Goal: Task Accomplishment & Management: Manage account settings

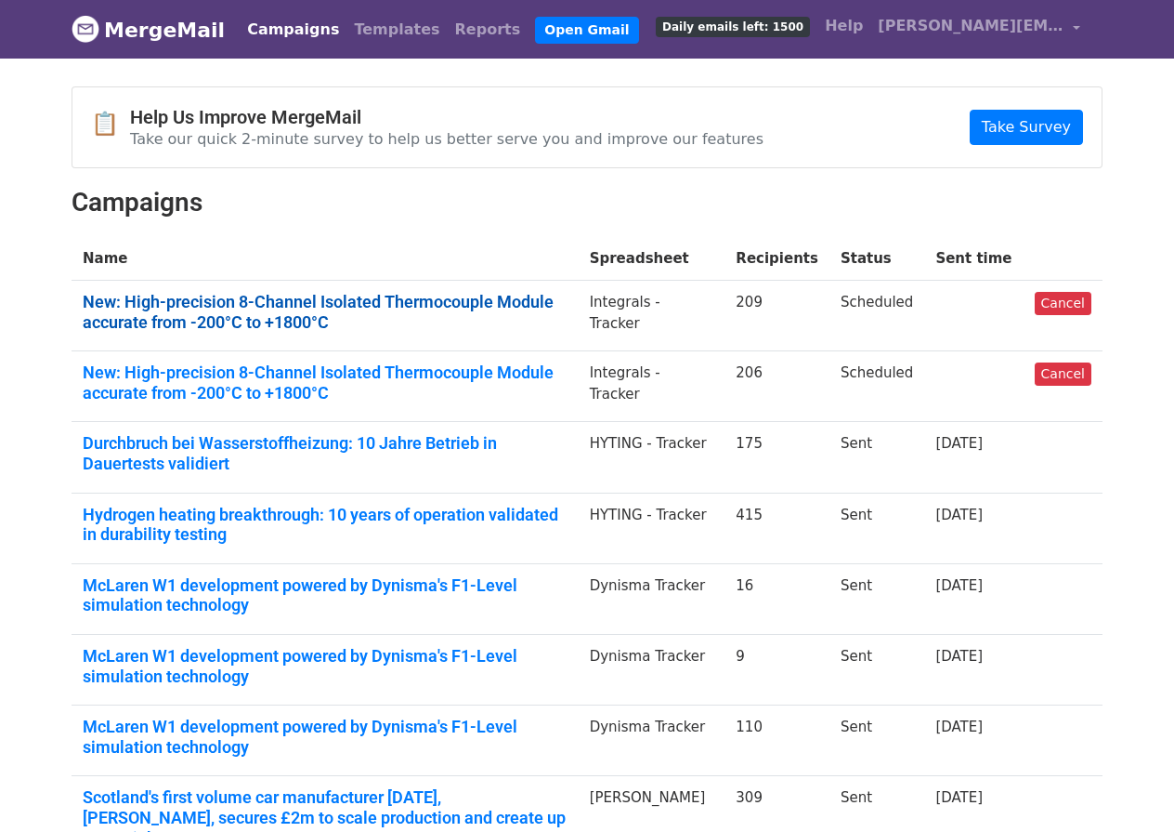
click at [192, 320] on link "New: High-precision 8-Channel Isolated Thermocouple Module accurate from -200°C…" at bounding box center [325, 312] width 485 height 40
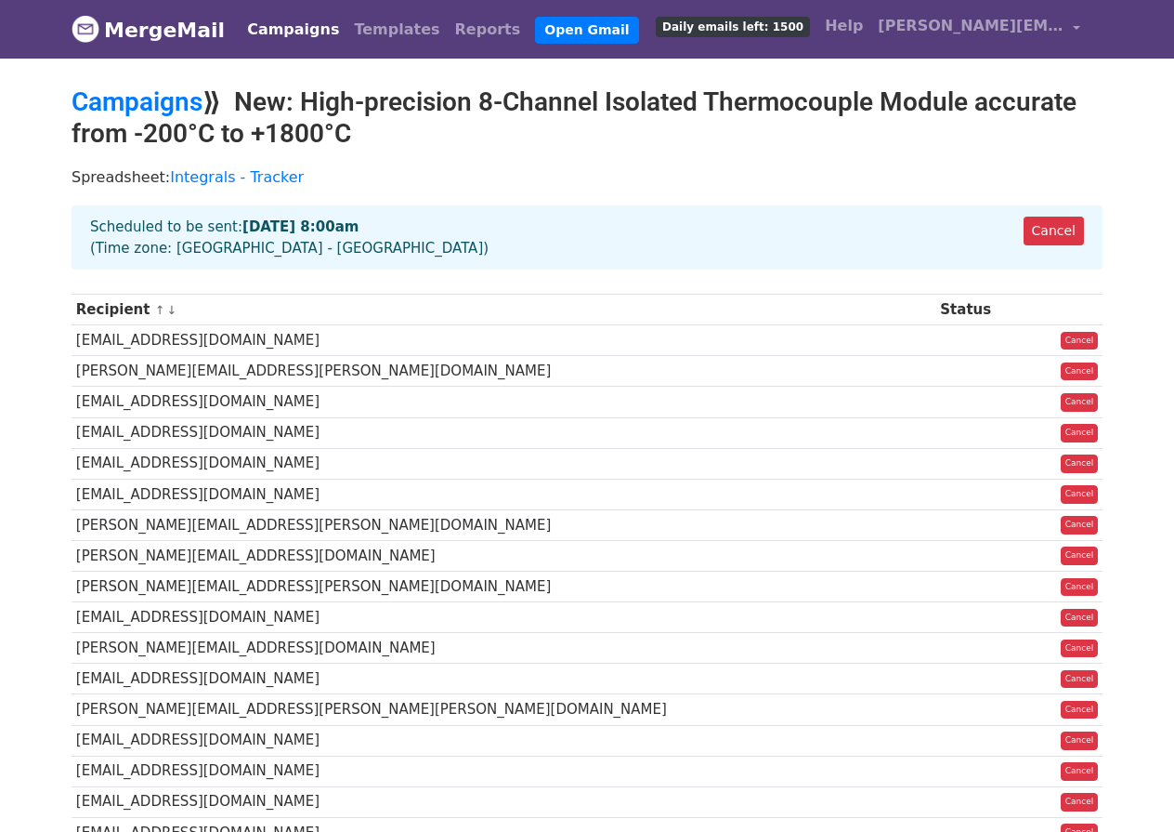
drag, startPoint x: 359, startPoint y: 133, endPoint x: 242, endPoint y: 100, distance: 120.6
click at [242, 100] on h2 "Campaigns ⟫ New: High-precision 8-Channel Isolated Thermocouple Module accurate…" at bounding box center [587, 117] width 1031 height 62
copy h2 "New: High-precision 8-Channel Isolated Thermocouple Module accurate from -200°C…"
click at [467, 105] on h2 "Campaigns ⟫ New: High-precision 8-Channel Isolated Thermocouple Module accurate…" at bounding box center [587, 117] width 1031 height 62
click at [1063, 227] on link "Cancel" at bounding box center [1054, 230] width 60 height 29
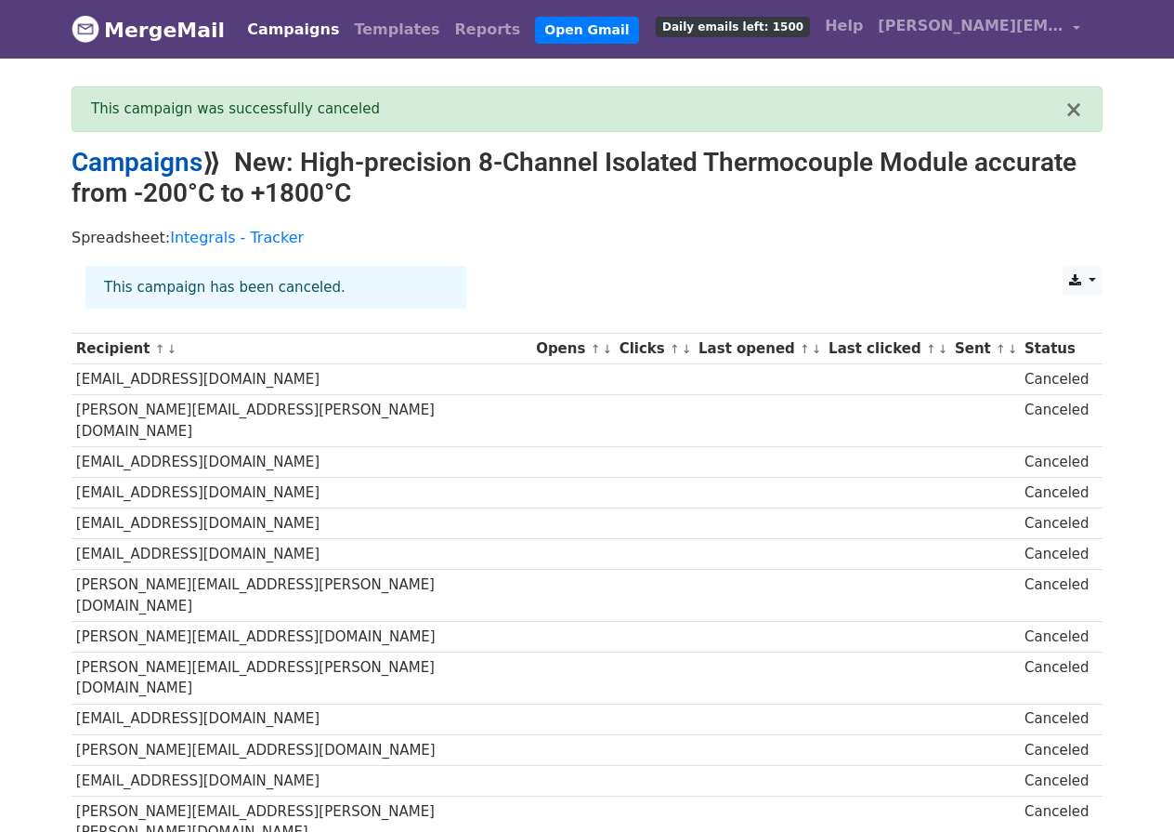
click at [129, 164] on link "Campaigns" at bounding box center [137, 162] width 131 height 31
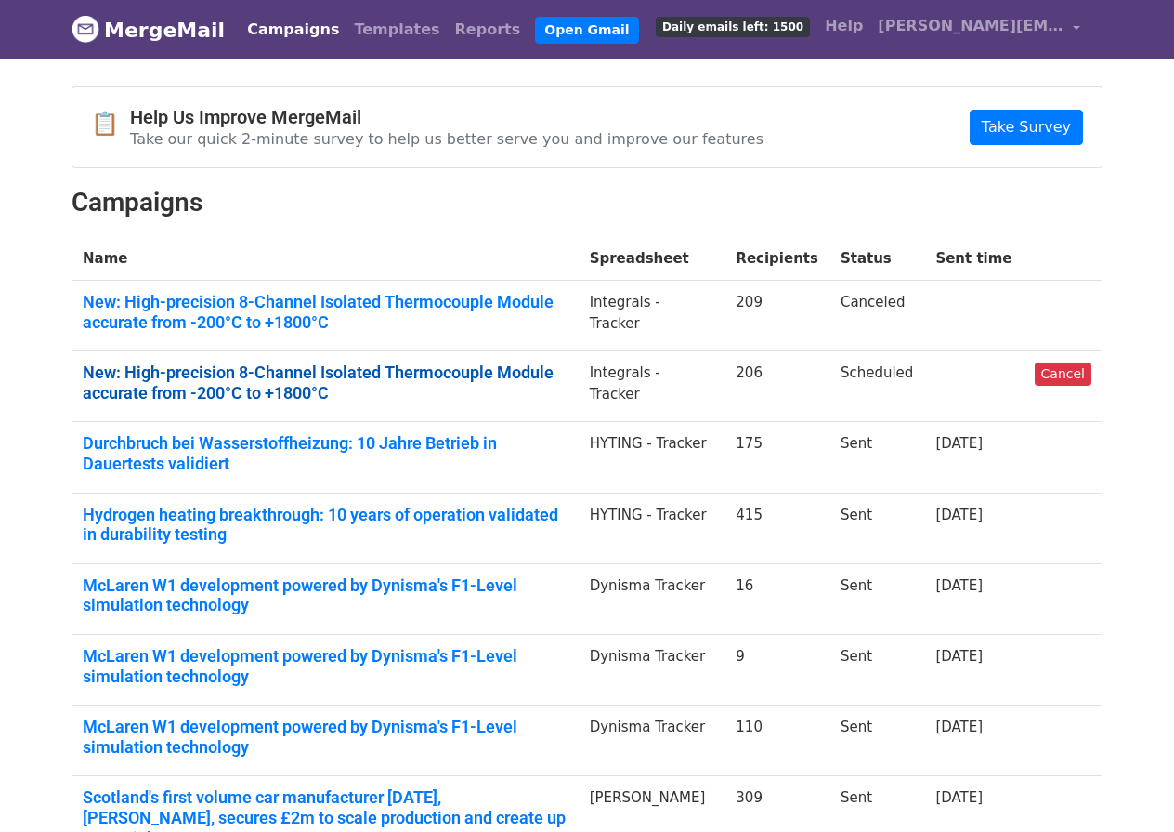
click at [423, 365] on link "New: High-precision 8-Channel Isolated Thermocouple Module accurate from -200°C…" at bounding box center [325, 382] width 485 height 40
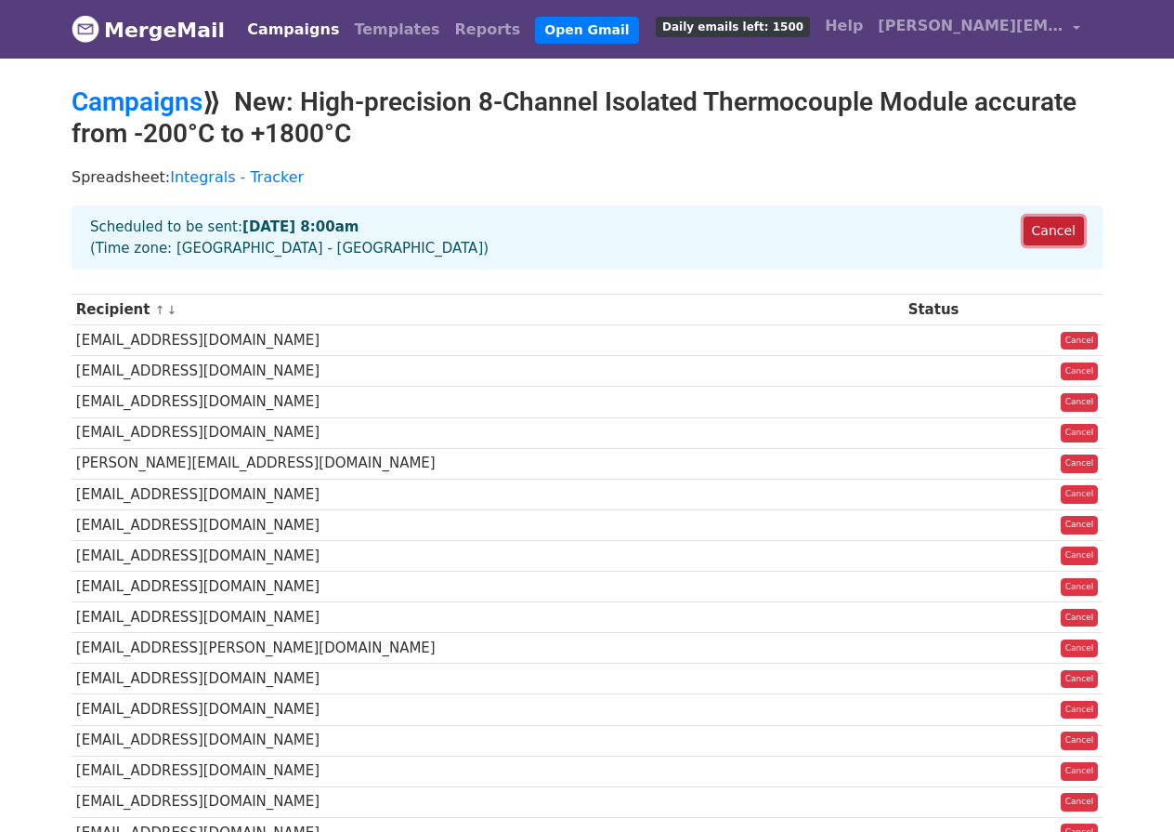
click at [1042, 229] on link "Cancel" at bounding box center [1054, 230] width 60 height 29
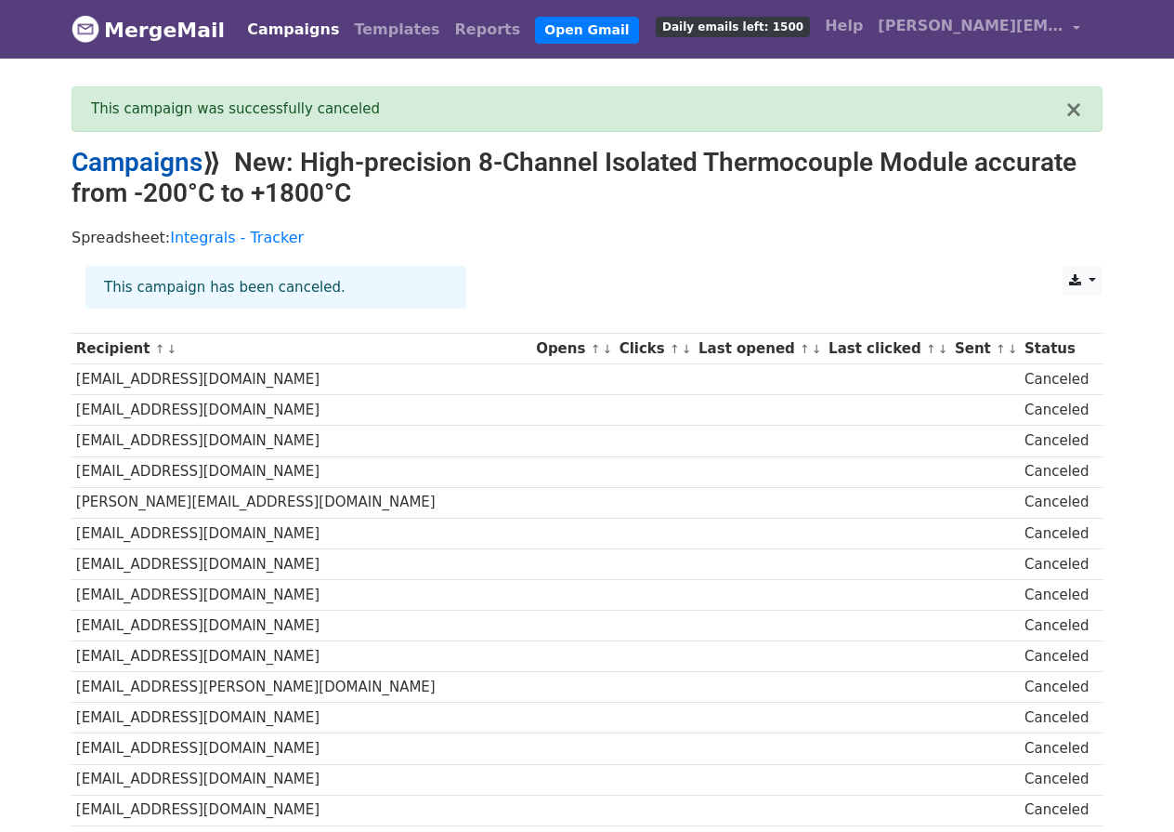
click at [164, 157] on link "Campaigns" at bounding box center [137, 162] width 131 height 31
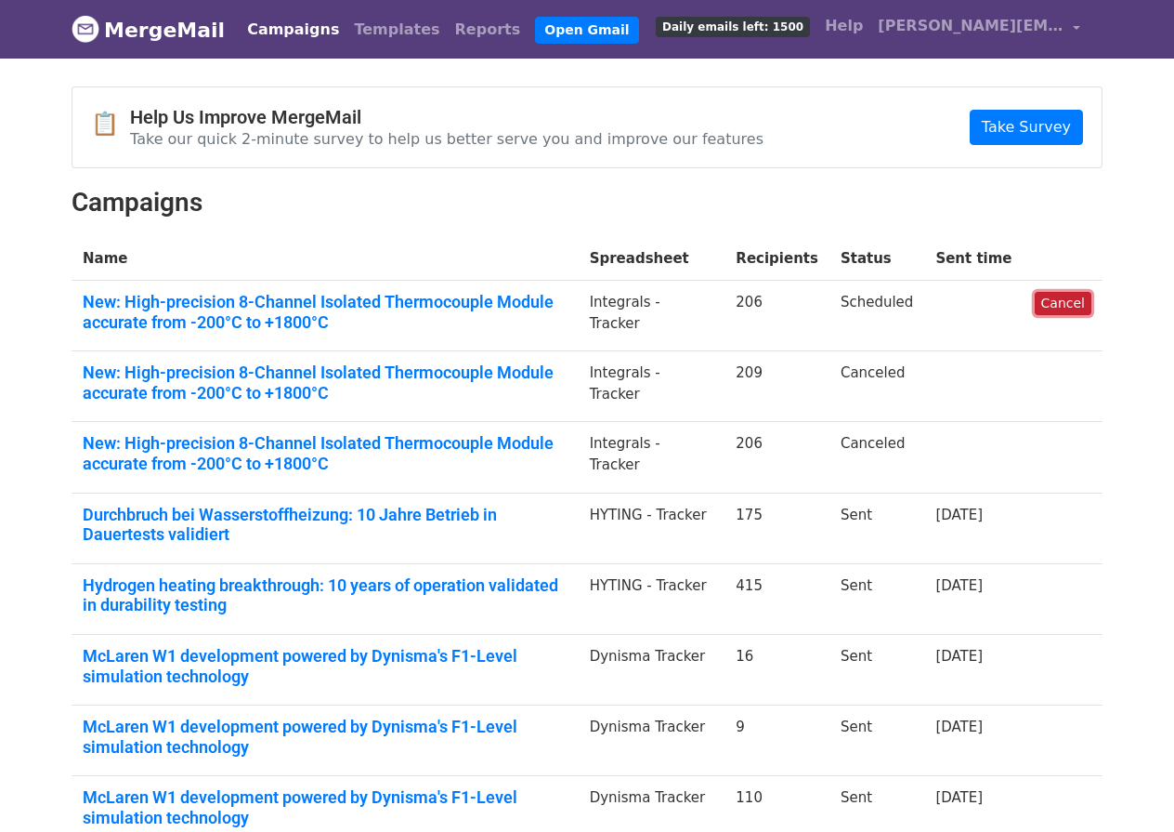
click at [1074, 301] on link "Cancel" at bounding box center [1063, 303] width 57 height 23
